Goal: Task Accomplishment & Management: Use online tool/utility

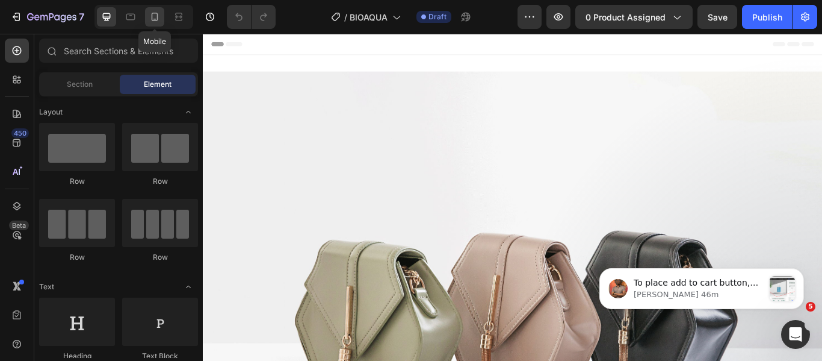
click at [158, 17] on icon at bounding box center [155, 17] width 12 height 12
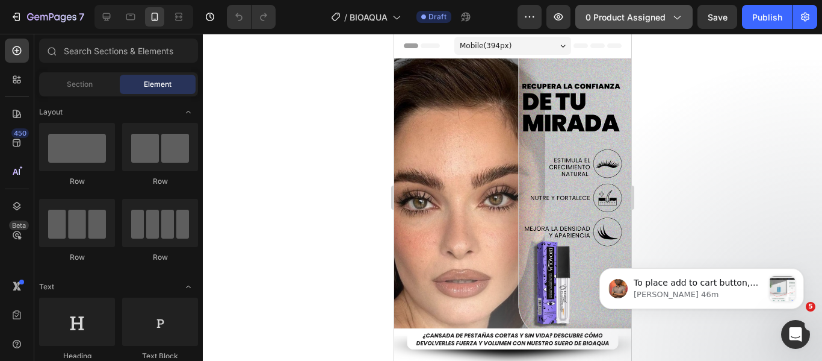
click at [608, 13] on span "0 product assigned" at bounding box center [626, 17] width 80 height 13
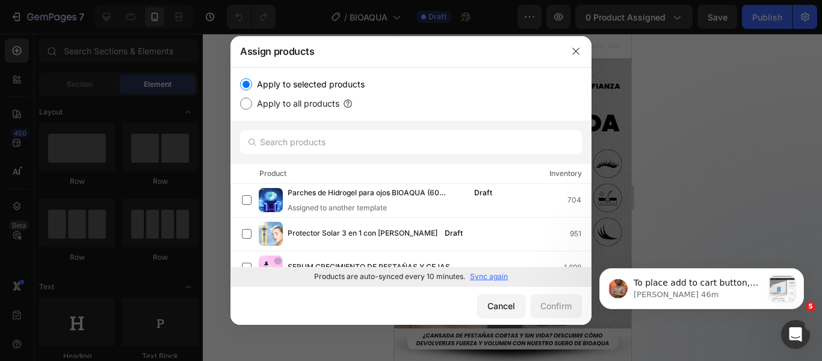
scroll to position [60, 0]
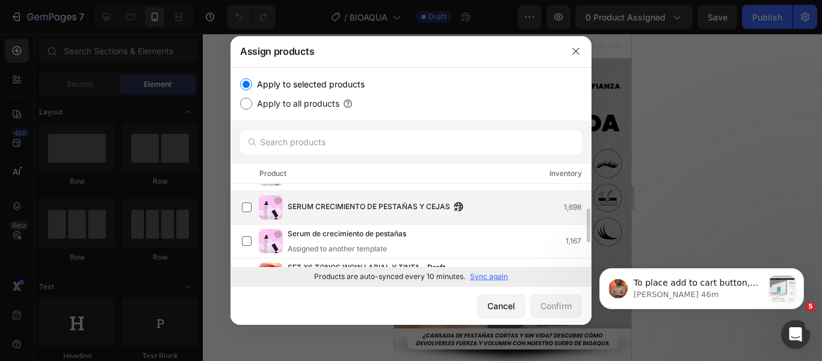
click at [347, 205] on span "SERUM CRECIMIENTO DE PESTAÑAS Y CEJAS" at bounding box center [369, 206] width 163 height 13
click at [541, 299] on div "Confirm" at bounding box center [556, 305] width 31 height 13
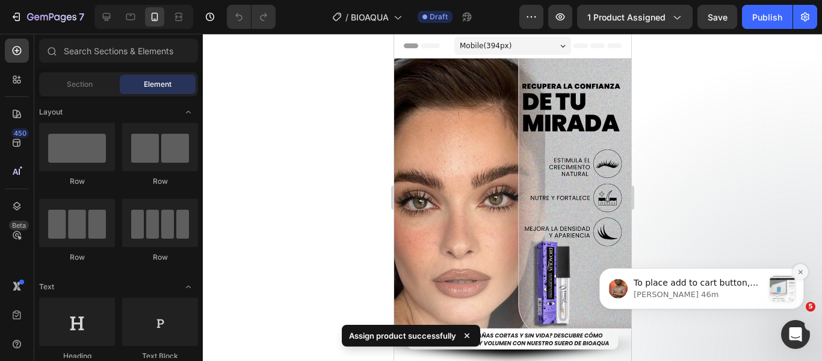
click at [801, 271] on icon "Dismiss notification" at bounding box center [800, 271] width 4 height 4
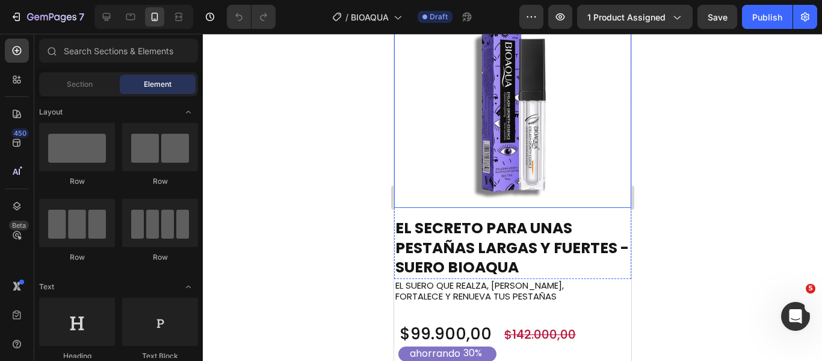
scroll to position [542, 0]
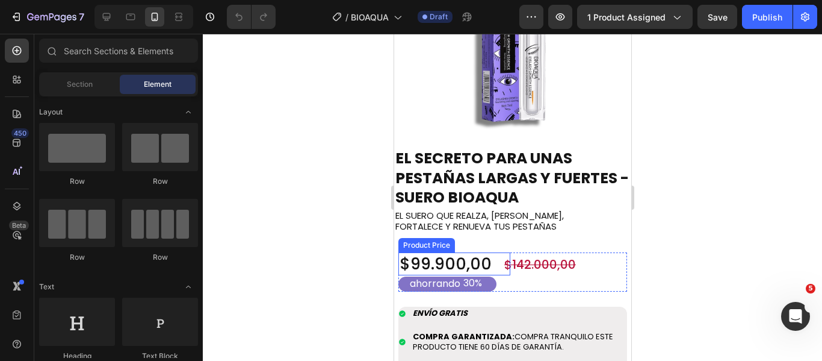
click at [429, 252] on div "$99.900,00" at bounding box center [454, 263] width 112 height 23
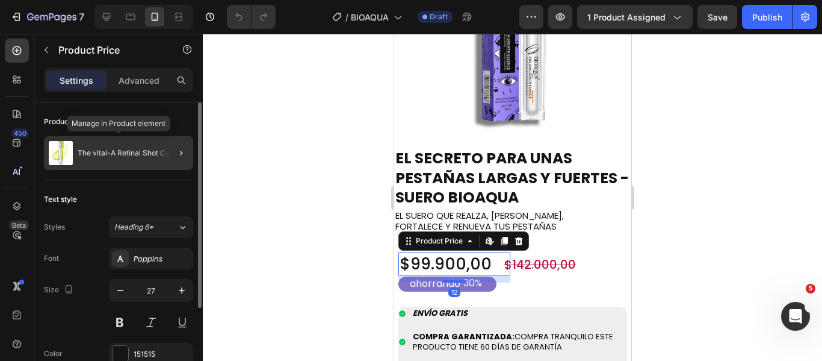
click at [149, 161] on div "The vital-A Retinal Shot Celimax" at bounding box center [118, 153] width 149 height 34
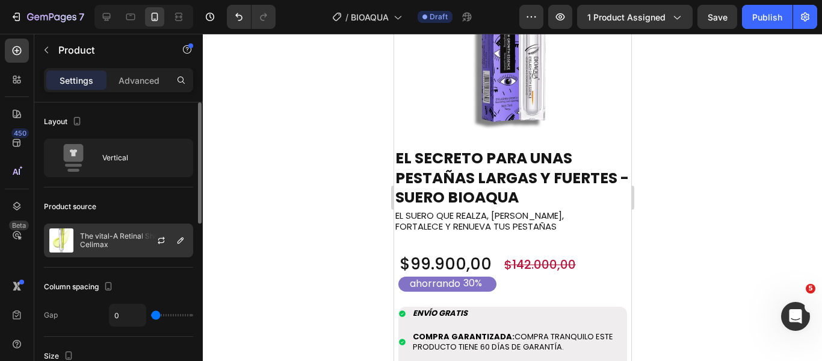
click at [168, 232] on div at bounding box center [166, 240] width 53 height 33
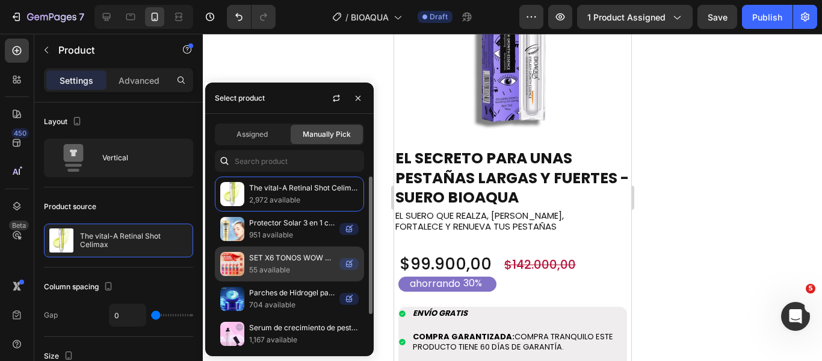
scroll to position [40, 0]
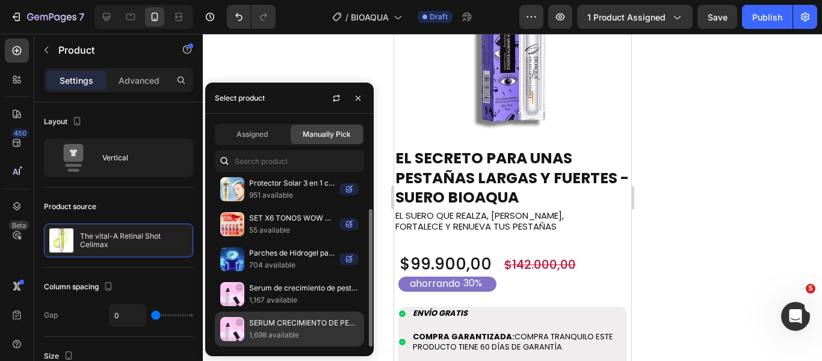
click at [279, 318] on p "SERUM CRECIMIENTO DE PESTAÑAS Y CEJAS" at bounding box center [304, 323] width 110 height 12
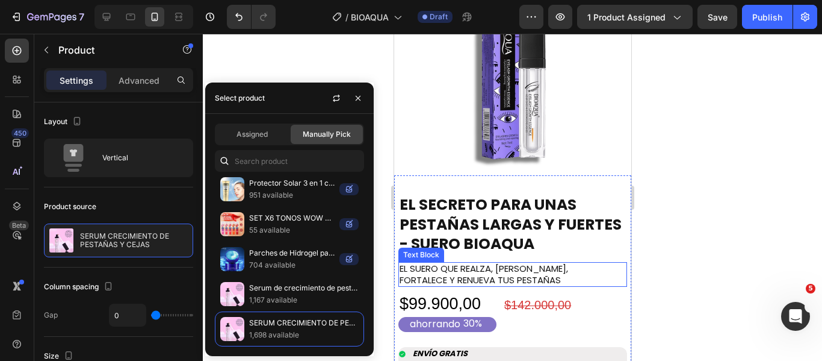
scroll to position [2950, 0]
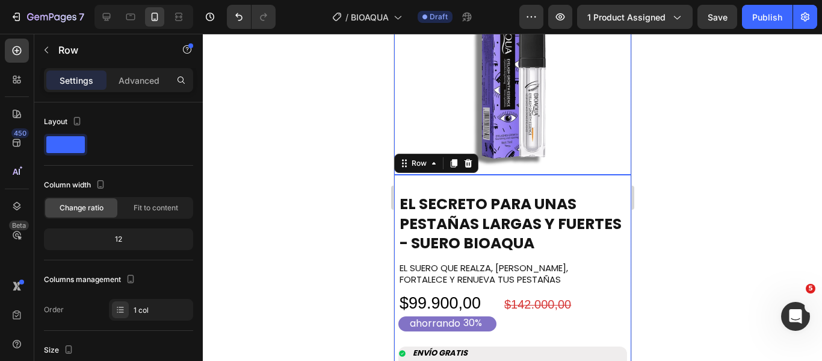
click at [480, 71] on img at bounding box center [512, 55] width 237 height 237
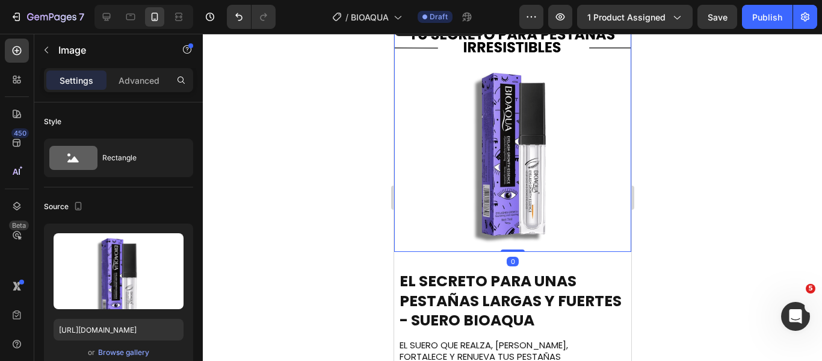
scroll to position [2769, 0]
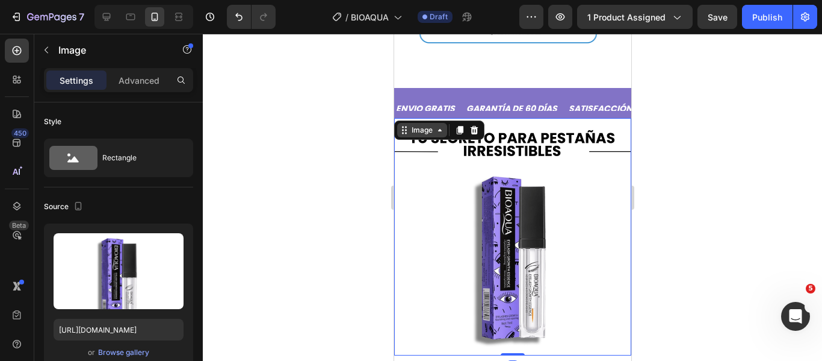
click at [437, 125] on icon at bounding box center [440, 130] width 10 height 10
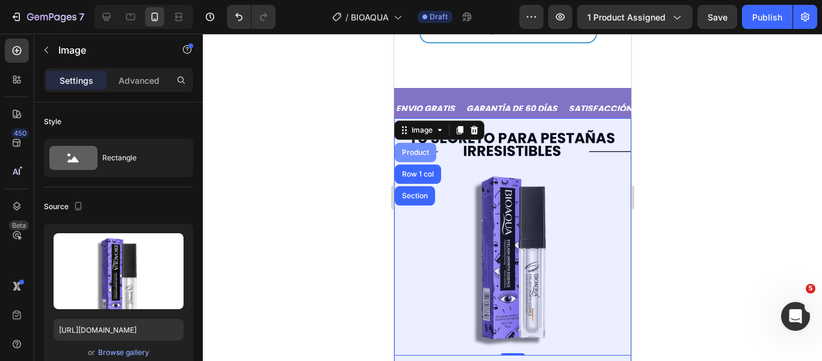
click at [428, 149] on div "Product" at bounding box center [415, 152] width 32 height 7
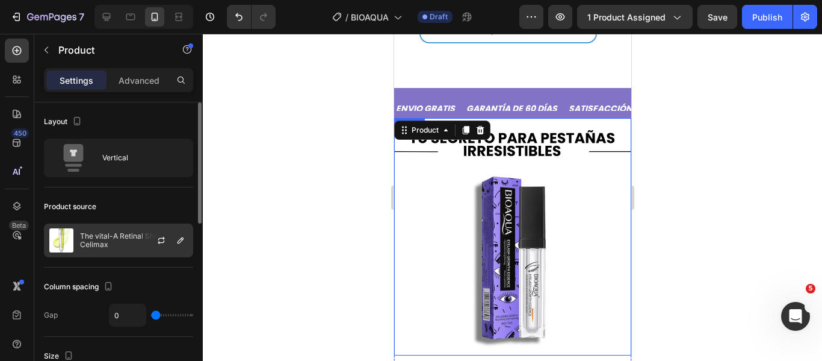
click at [122, 250] on div "The vital-A Retinal Shot Celimax" at bounding box center [118, 240] width 149 height 34
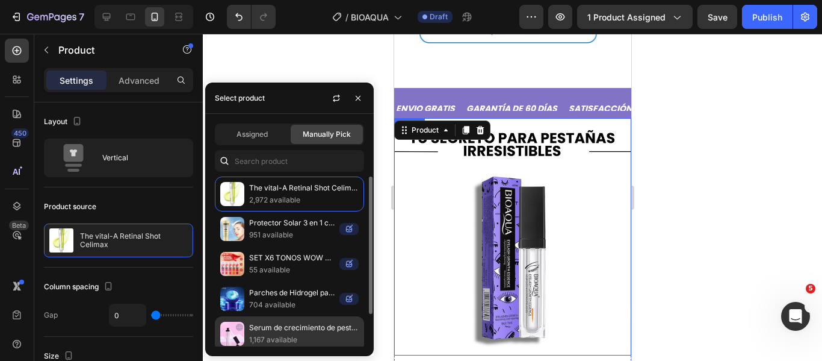
scroll to position [40, 0]
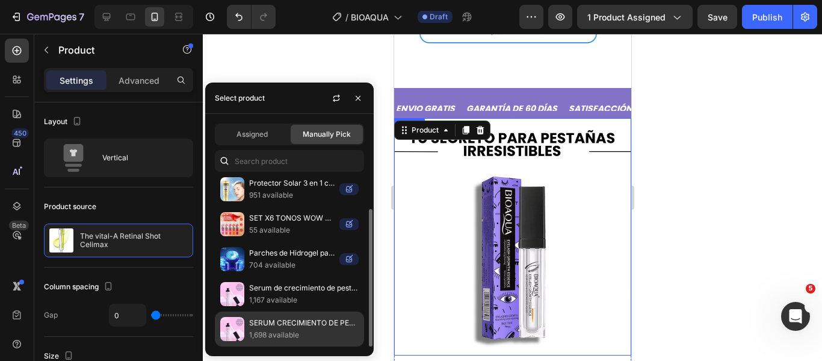
click at [287, 325] on p "SERUM CRECIMIENTO DE PESTAÑAS Y CEJAS" at bounding box center [304, 323] width 110 height 12
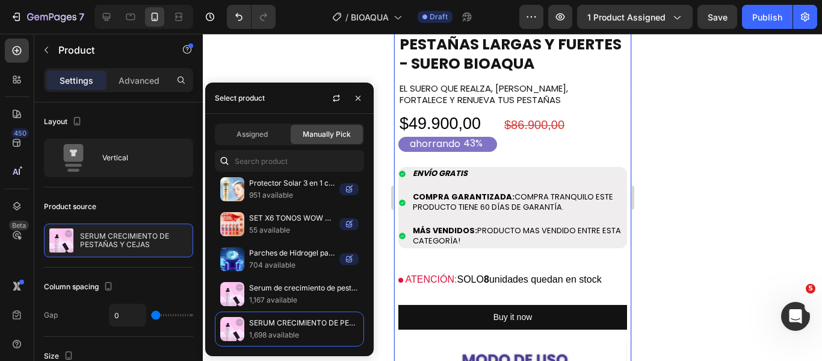
scroll to position [3130, 0]
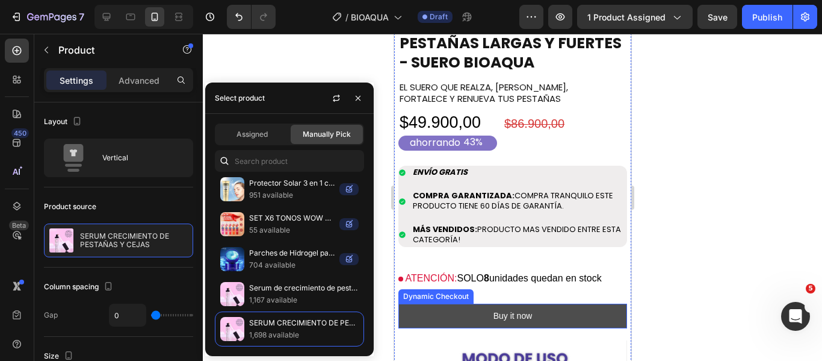
click at [569, 303] on button "Buy it now" at bounding box center [512, 315] width 229 height 25
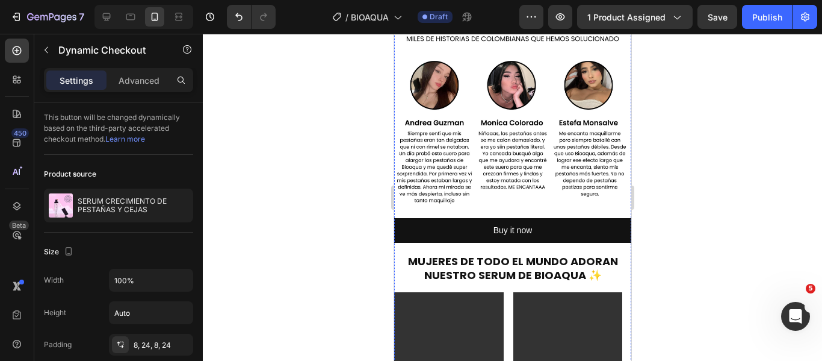
scroll to position [1204, 0]
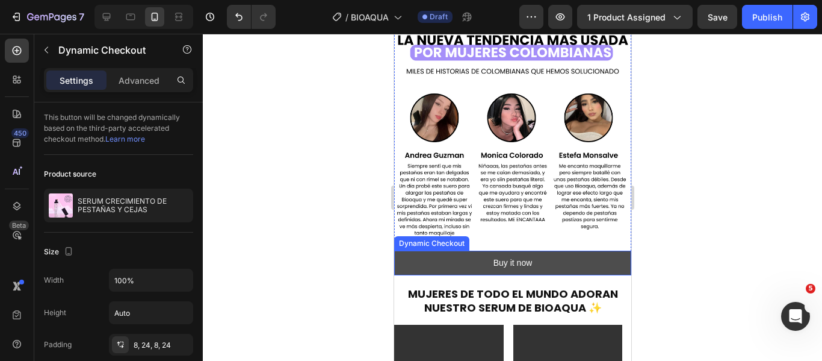
click at [460, 250] on button "Buy it now" at bounding box center [512, 262] width 237 height 25
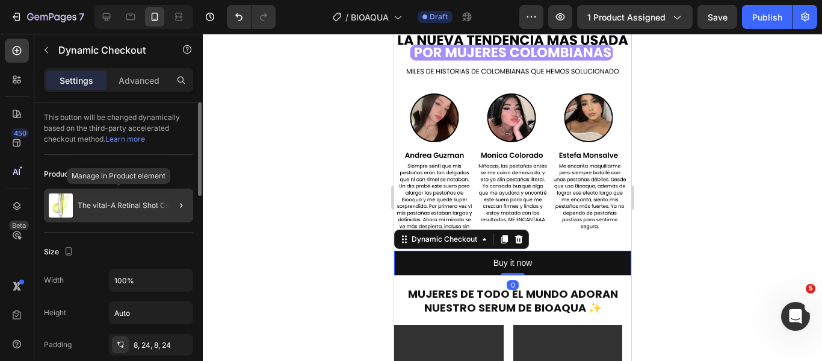
click at [125, 208] on p "The vital-A Retinal Shot Celimax" at bounding box center [133, 205] width 111 height 8
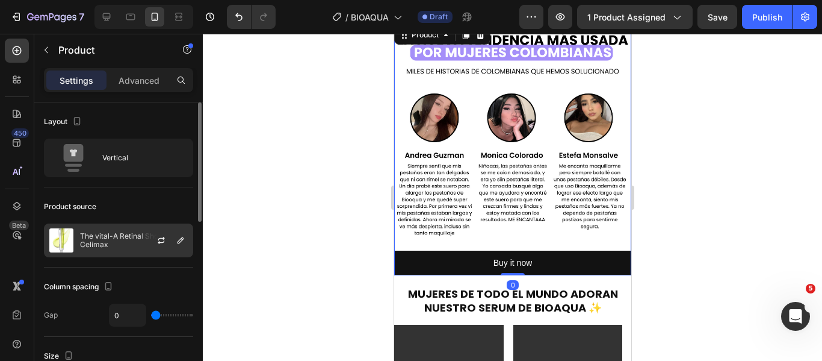
click at [126, 234] on p "The vital-A Retinal Shot Celimax" at bounding box center [134, 240] width 108 height 17
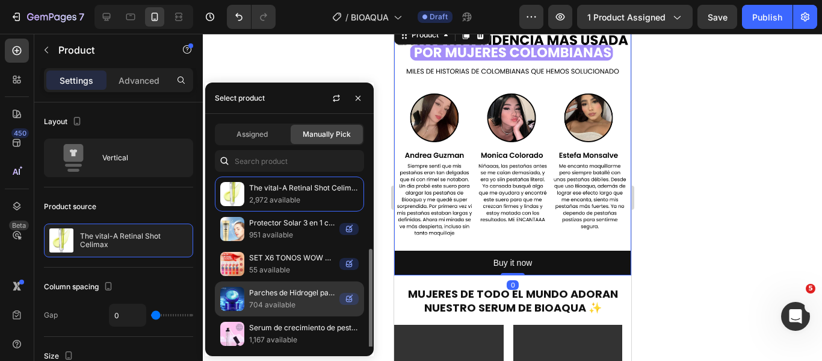
scroll to position [40, 0]
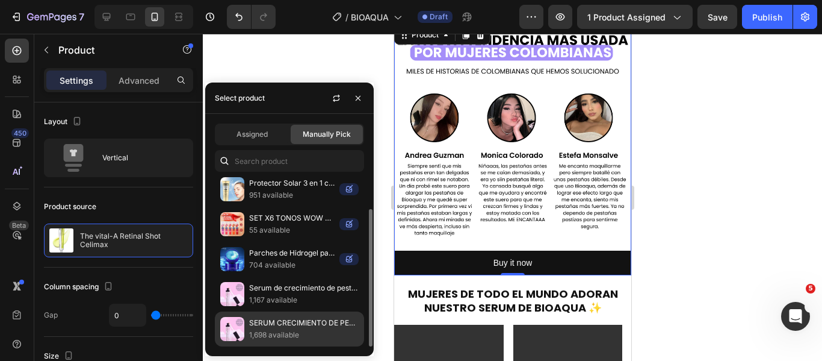
click at [271, 317] on p "SERUM CRECIMIENTO DE PESTAÑAS Y CEJAS" at bounding box center [304, 323] width 110 height 12
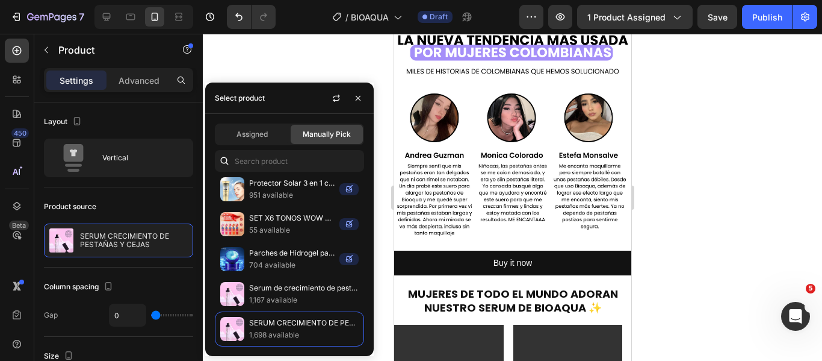
click at [385, 125] on div at bounding box center [512, 197] width 619 height 327
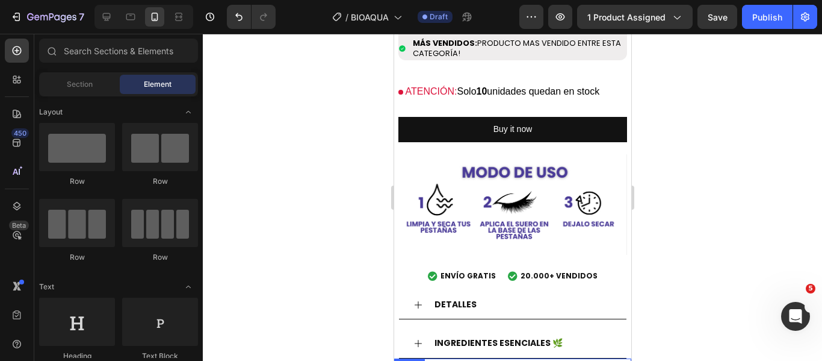
scroll to position [843, 0]
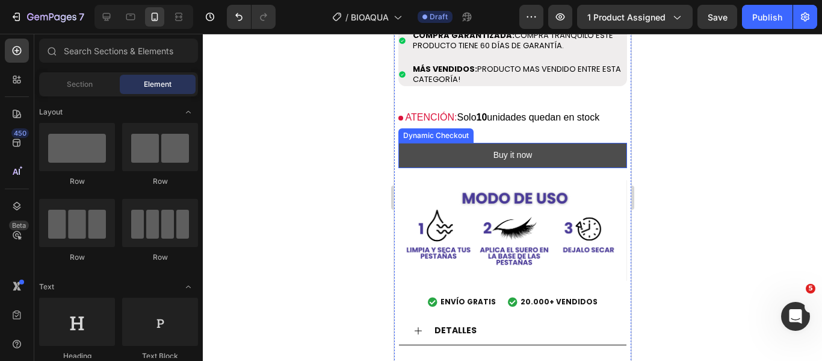
click at [421, 143] on button "Buy it now" at bounding box center [512, 155] width 229 height 25
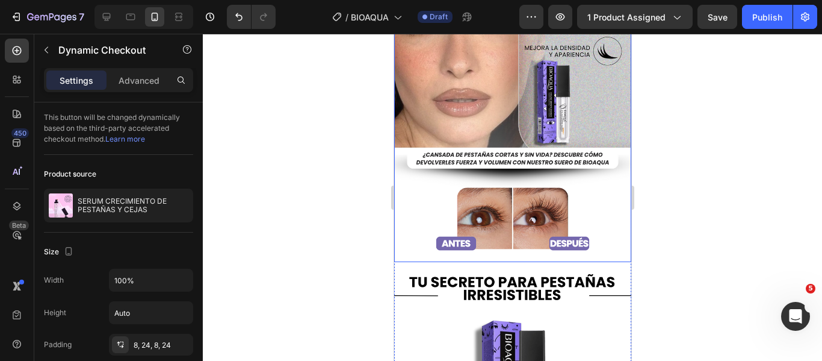
scroll to position [0, 0]
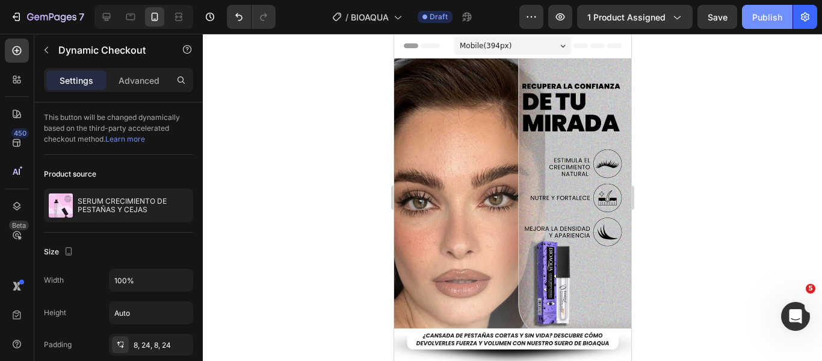
click at [765, 27] on button "Publish" at bounding box center [767, 17] width 51 height 24
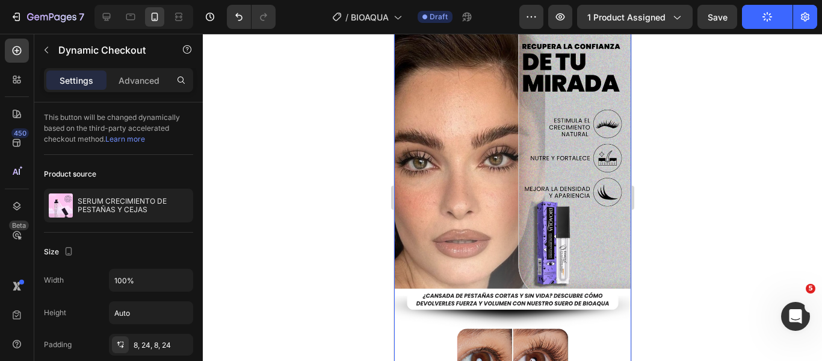
scroll to position [120, 0]
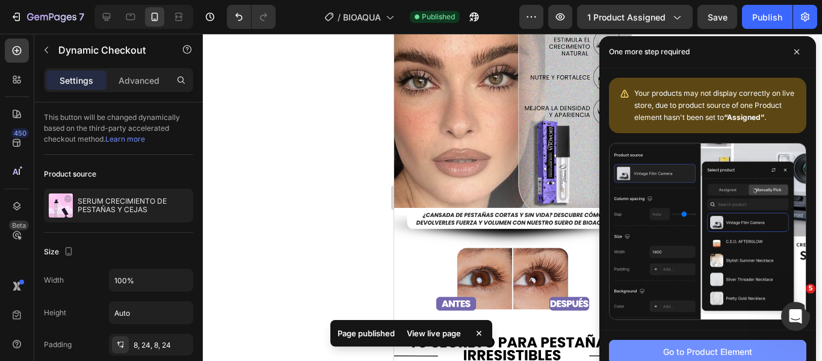
click at [664, 349] on div "Go to Product Element" at bounding box center [707, 351] width 89 height 13
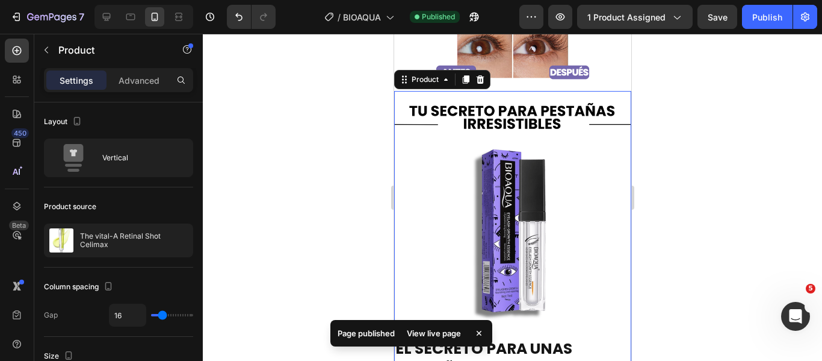
scroll to position [352, 0]
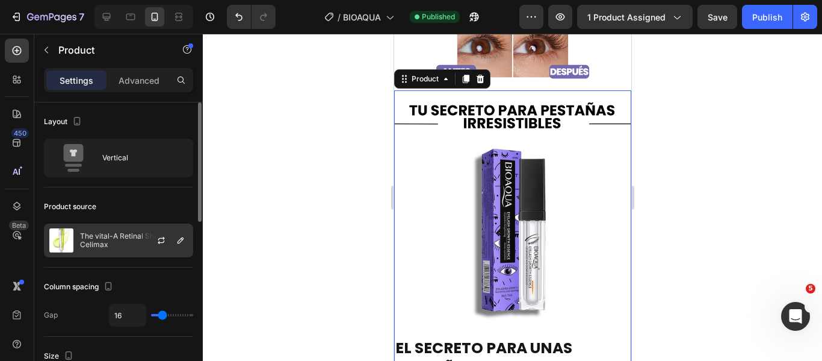
click at [147, 243] on div at bounding box center [166, 240] width 53 height 33
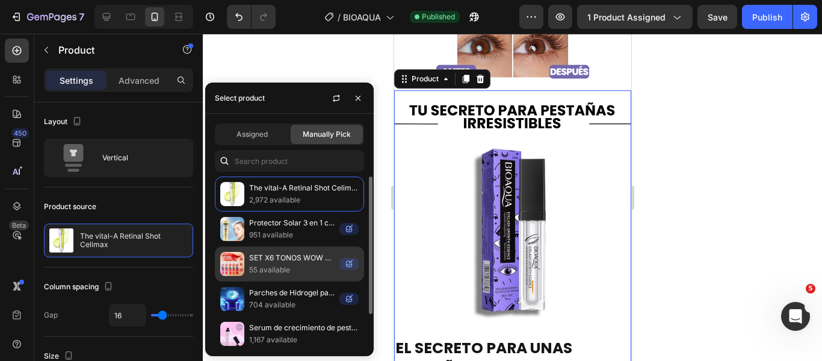
scroll to position [40, 0]
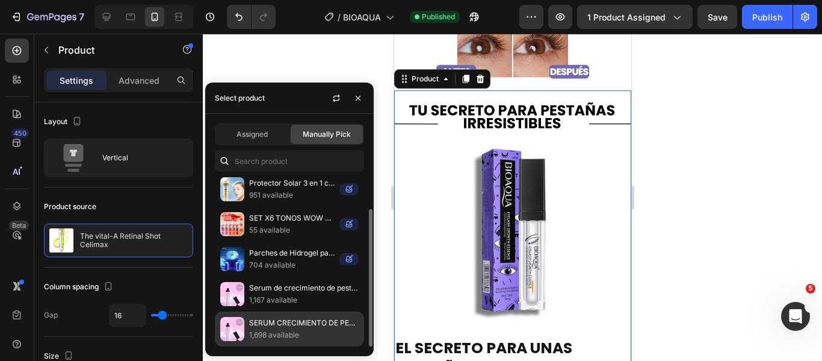
click at [264, 322] on p "SERUM CRECIMIENTO DE PESTAÑAS Y CEJAS" at bounding box center [304, 323] width 110 height 12
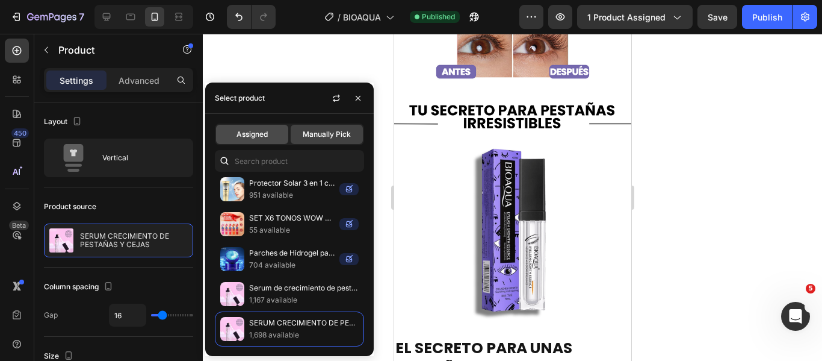
click at [265, 138] on span "Assigned" at bounding box center [252, 134] width 31 height 11
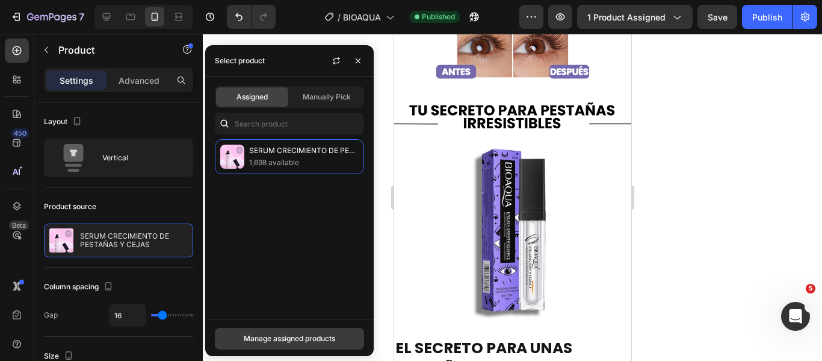
click at [282, 336] on div "Manage assigned products" at bounding box center [290, 338] width 92 height 11
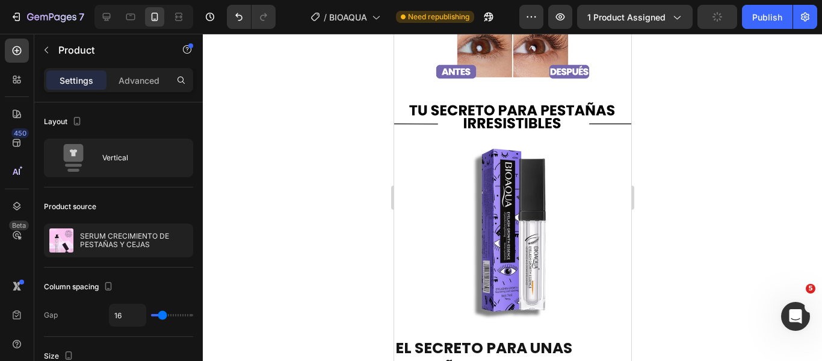
click at [307, 85] on div at bounding box center [512, 197] width 619 height 327
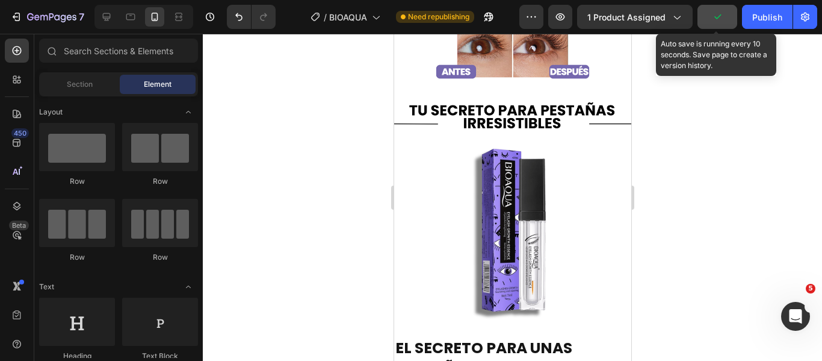
click at [708, 23] on button "button" at bounding box center [718, 17] width 40 height 24
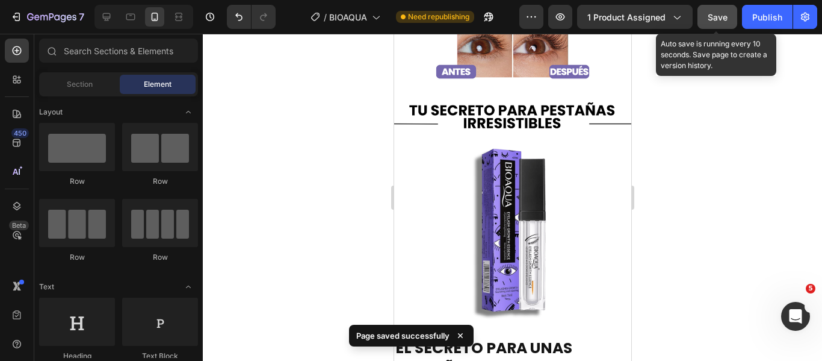
click at [712, 23] on button "Save" at bounding box center [718, 17] width 40 height 24
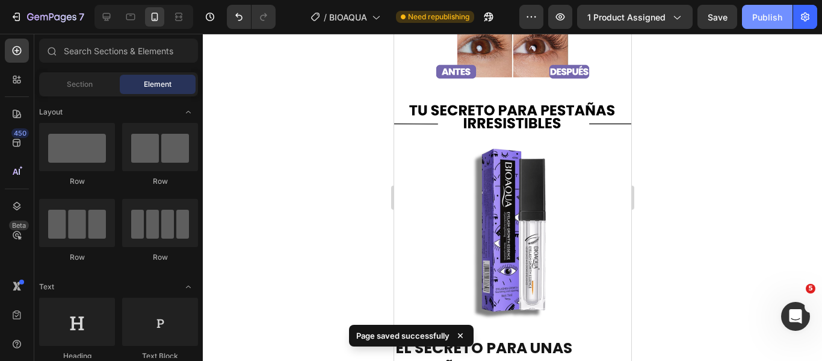
click at [777, 28] on button "Publish" at bounding box center [767, 17] width 51 height 24
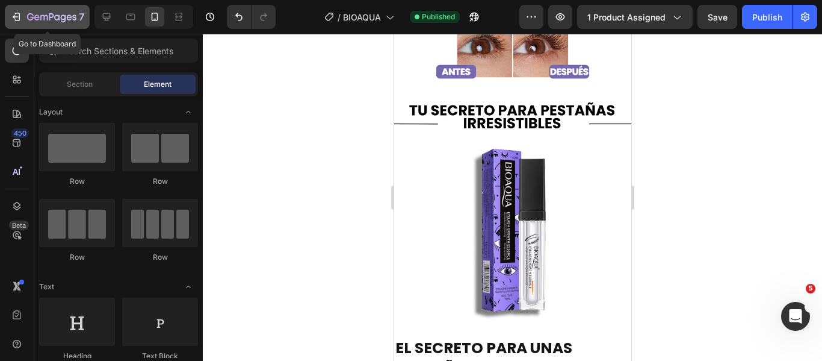
click at [60, 12] on div "7" at bounding box center [55, 17] width 57 height 14
